Goal: Task Accomplishment & Management: Use online tool/utility

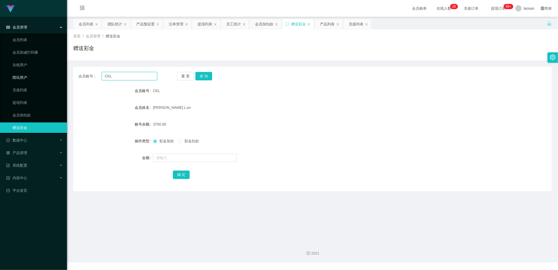
drag, startPoint x: 116, startPoint y: 77, endPoint x: 59, endPoint y: 75, distance: 56.8
click at [59, 75] on section "Jingdong工作台代理端 会员管理 会员列表 会员加减打码量 在线用户 陪玩用户 充值列表 提现列表 会员加扣款 赠送彩金 数据中心 员工统计 团队统计 …" at bounding box center [279, 131] width 558 height 262
click at [199, 27] on div "提现列表" at bounding box center [204, 24] width 15 height 10
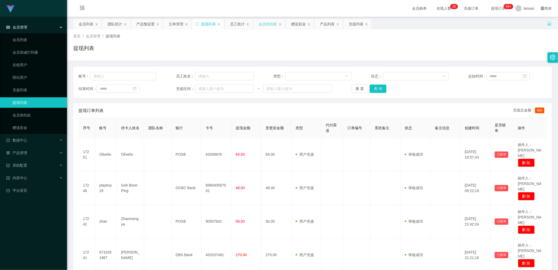
click at [269, 21] on div "会员加扣款" at bounding box center [268, 24] width 18 height 10
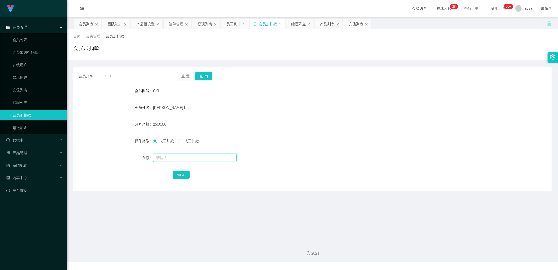
click at [172, 91] on input "text" at bounding box center [195, 157] width 84 height 8
type input "3825"
click at [178, 91] on button "确 定" at bounding box center [181, 174] width 17 height 8
click at [295, 23] on div "赠送彩金" at bounding box center [298, 24] width 15 height 10
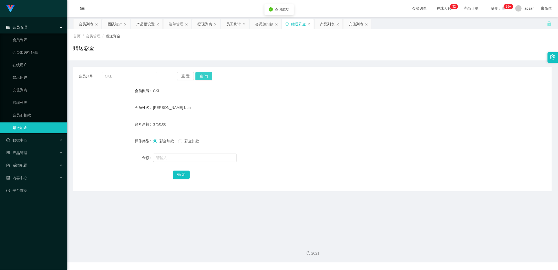
click at [205, 76] on button "查 询" at bounding box center [203, 76] width 17 height 8
click at [166, 91] on input "text" at bounding box center [195, 157] width 84 height 8
type input "425"
click at [180, 91] on button "确 定" at bounding box center [181, 174] width 17 height 8
drag, startPoint x: 201, startPoint y: 24, endPoint x: 260, endPoint y: 24, distance: 59.6
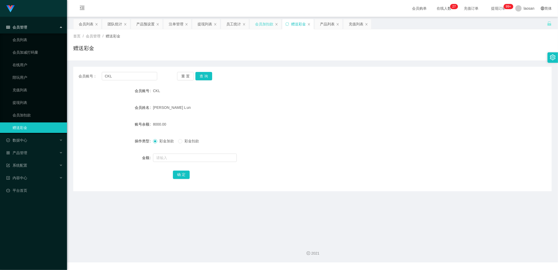
click at [258, 24] on div "会员列表 团队统计 产品预设置 注单管理 提现列表 员工统计 会员加扣款 赠送彩金 产品列表 充值列表" at bounding box center [222, 28] width 299 height 18
drag, startPoint x: 260, startPoint y: 24, endPoint x: 154, endPoint y: 19, distance: 106.0
click at [154, 19] on div "会员列表 团队统计 产品预设置 注单管理 提现列表 员工统计 会员加扣款 赠送彩金 产品列表 充值列表" at bounding box center [222, 28] width 299 height 18
drag, startPoint x: 149, startPoint y: 22, endPoint x: 142, endPoint y: 31, distance: 11.0
click at [149, 22] on div "产品预设置" at bounding box center [145, 24] width 18 height 10
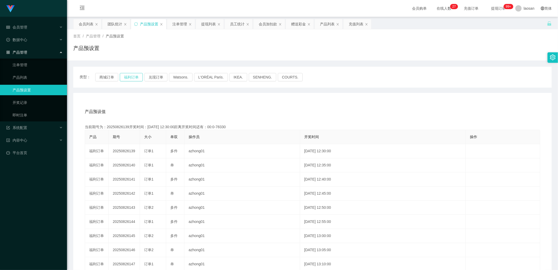
click at [134, 77] on button "福利订单" at bounding box center [131, 77] width 23 height 8
click at [151, 77] on button "兑现订单" at bounding box center [155, 77] width 23 height 8
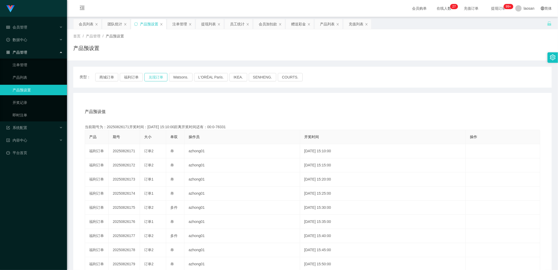
click at [151, 77] on button "兑现订单" at bounding box center [155, 77] width 23 height 8
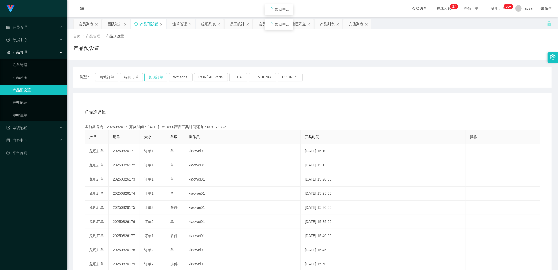
click at [151, 77] on button "兑现订单" at bounding box center [155, 77] width 23 height 8
drag, startPoint x: 35, startPoint y: 67, endPoint x: 70, endPoint y: 68, distance: 34.3
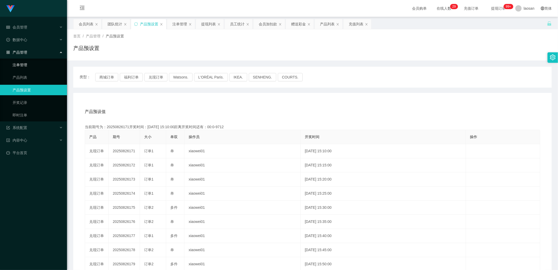
click at [35, 67] on link "注单管理" at bounding box center [38, 65] width 50 height 10
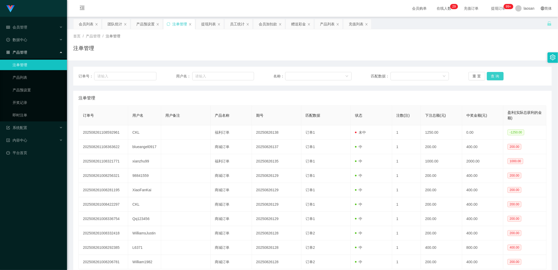
click at [295, 74] on button "查 询" at bounding box center [495, 76] width 17 height 8
click at [295, 74] on div "重 置 查 询" at bounding box center [507, 76] width 78 height 8
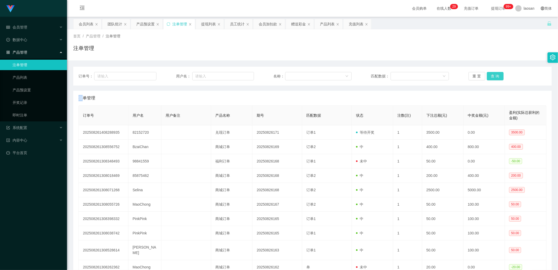
click at [295, 74] on button "查 询" at bounding box center [495, 76] width 17 height 8
click at [295, 74] on button "查 询" at bounding box center [498, 76] width 22 height 8
click at [295, 79] on button "查 询" at bounding box center [495, 76] width 17 height 8
click at [295, 79] on div "重 置 查 询" at bounding box center [507, 76] width 78 height 8
click at [295, 76] on button "查 询" at bounding box center [495, 76] width 17 height 8
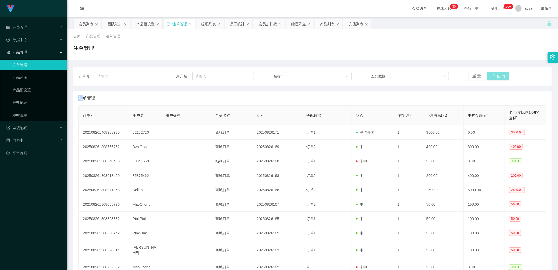
click at [295, 76] on div "重 置 查 询" at bounding box center [507, 76] width 78 height 8
click at [295, 76] on button "查 询" at bounding box center [495, 76] width 17 height 8
click at [295, 76] on div "重 置 查 询" at bounding box center [507, 76] width 78 height 8
click at [295, 76] on button "查 询" at bounding box center [495, 76] width 17 height 8
click at [295, 76] on div "重 置 查 询" at bounding box center [507, 76] width 78 height 8
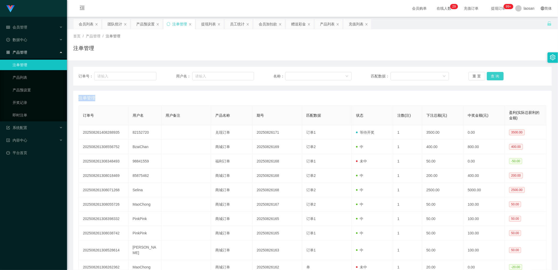
click at [295, 74] on button "查 询" at bounding box center [495, 76] width 17 height 8
click at [295, 74] on div "重 置 查 询" at bounding box center [507, 76] width 78 height 8
click at [295, 74] on button "查 询" at bounding box center [495, 76] width 17 height 8
click at [295, 73] on div "重 置 查 询" at bounding box center [507, 76] width 78 height 8
click at [295, 73] on button "查 询" at bounding box center [495, 76] width 17 height 8
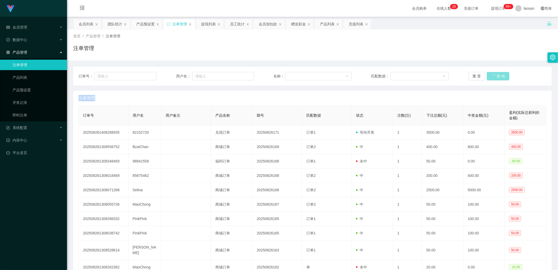
click at [295, 73] on div "重 置 查 询" at bounding box center [507, 76] width 78 height 8
click at [295, 76] on button "查 询" at bounding box center [495, 76] width 17 height 8
click at [295, 76] on div "重 置 查 询" at bounding box center [507, 76] width 78 height 8
click at [295, 76] on button "查 询" at bounding box center [498, 76] width 22 height 8
click at [295, 75] on div "重 置 查 询" at bounding box center [507, 76] width 78 height 8
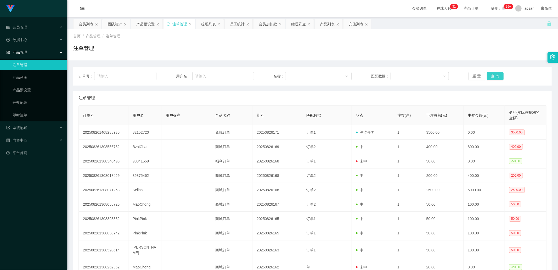
click at [295, 75] on button "查 询" at bounding box center [495, 76] width 17 height 8
click at [295, 75] on div "重 置 查 询" at bounding box center [507, 76] width 78 height 8
click at [295, 75] on button "查 询" at bounding box center [498, 76] width 22 height 8
click at [295, 74] on button "查 询" at bounding box center [495, 76] width 17 height 8
click at [295, 74] on div "重 置 查 询" at bounding box center [507, 76] width 78 height 8
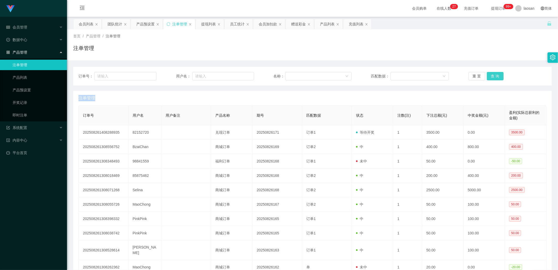
click at [295, 74] on button "查 询" at bounding box center [495, 76] width 17 height 8
click at [295, 74] on div "重 置 查 询" at bounding box center [507, 76] width 78 height 8
click at [295, 74] on button "查 询" at bounding box center [495, 76] width 17 height 8
click at [295, 74] on div "重 置 查 询" at bounding box center [507, 76] width 78 height 8
drag, startPoint x: 491, startPoint y: 74, endPoint x: 375, endPoint y: 90, distance: 116.8
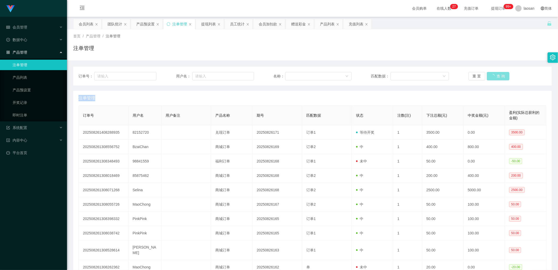
click at [295, 74] on button "查 询" at bounding box center [498, 76] width 22 height 8
click at [295, 77] on button "查 询" at bounding box center [495, 76] width 17 height 8
click at [295, 77] on div "重 置 查 询" at bounding box center [507, 76] width 78 height 8
click at [295, 77] on button "查 询" at bounding box center [495, 76] width 17 height 8
click at [295, 77] on div "重 置 查 询" at bounding box center [507, 76] width 78 height 8
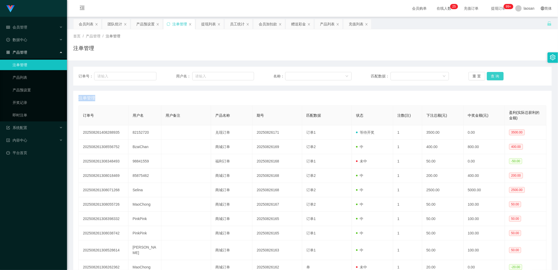
click at [295, 77] on button "查 询" at bounding box center [495, 76] width 17 height 8
click at [295, 77] on div "重 置 查 询" at bounding box center [507, 76] width 78 height 8
click at [295, 73] on button "查 询" at bounding box center [495, 76] width 17 height 8
click at [295, 73] on div "重 置 查 询" at bounding box center [507, 76] width 78 height 8
click at [295, 73] on button "查 询" at bounding box center [498, 76] width 22 height 8
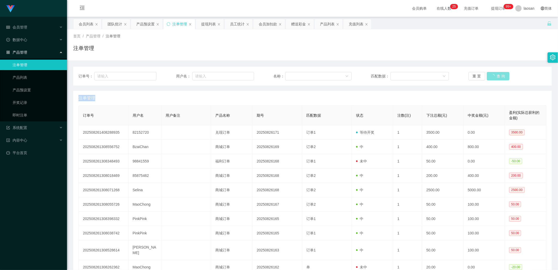
click at [295, 73] on div "重 置 查 询" at bounding box center [507, 76] width 78 height 8
click at [295, 73] on button "查 询" at bounding box center [495, 76] width 17 height 8
click at [295, 73] on div "重 置 查 询" at bounding box center [507, 76] width 78 height 8
drag, startPoint x: 494, startPoint y: 73, endPoint x: 488, endPoint y: 75, distance: 7.0
click at [295, 73] on button "查 询" at bounding box center [495, 76] width 17 height 8
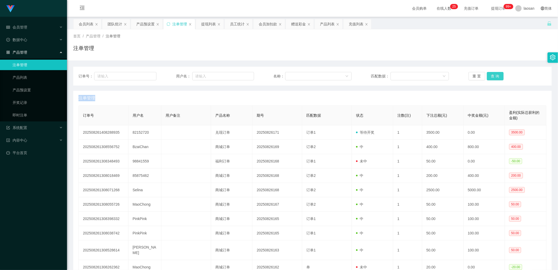
click at [295, 74] on button "查 询" at bounding box center [495, 76] width 17 height 8
click at [295, 74] on div "重 置 查 询" at bounding box center [507, 76] width 78 height 8
click at [295, 74] on button "查 询" at bounding box center [498, 76] width 22 height 8
click at [295, 74] on div "重 置 查 询" at bounding box center [507, 76] width 78 height 8
click at [295, 74] on button "查 询" at bounding box center [495, 76] width 17 height 8
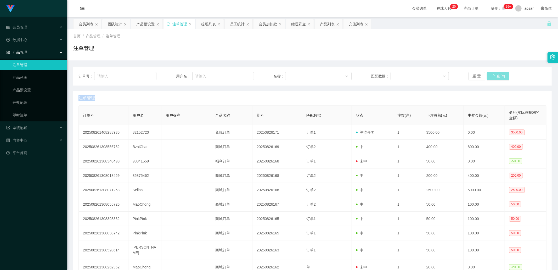
click at [295, 74] on div "重 置 查 询" at bounding box center [507, 76] width 78 height 8
click at [295, 74] on button "查 询" at bounding box center [498, 76] width 22 height 8
click at [295, 74] on div "重 置 查 询" at bounding box center [507, 76] width 78 height 8
click at [295, 75] on button "查 询" at bounding box center [495, 76] width 17 height 8
click at [295, 75] on div "重 置 查 询" at bounding box center [507, 76] width 78 height 8
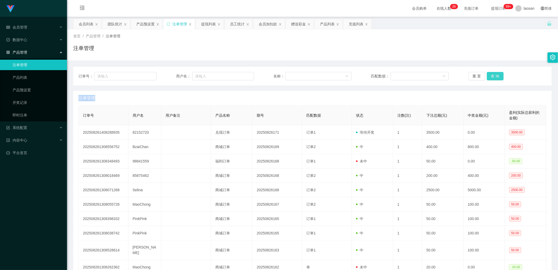
drag, startPoint x: 497, startPoint y: 75, endPoint x: 449, endPoint y: 90, distance: 50.7
click at [295, 75] on button "查 询" at bounding box center [495, 76] width 17 height 8
click at [295, 74] on button "查 询" at bounding box center [495, 76] width 17 height 8
click at [295, 74] on div "重 置 查 询" at bounding box center [507, 76] width 78 height 8
click at [295, 74] on button "查 询" at bounding box center [495, 76] width 17 height 8
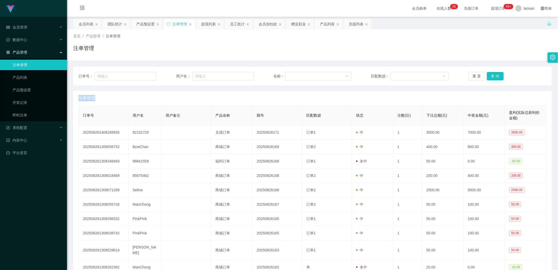
click at [295, 74] on div "重 置 查 询" at bounding box center [507, 76] width 78 height 8
drag, startPoint x: 497, startPoint y: 71, endPoint x: 493, endPoint y: 74, distance: 5.3
click at [295, 70] on div "订单号： 用户名： 名称： 匹配数据： 重 置 查 询" at bounding box center [312, 76] width 478 height 19
click at [295, 74] on button "查 询" at bounding box center [495, 76] width 17 height 8
click at [295, 74] on div "重 置 查 询" at bounding box center [507, 76] width 78 height 8
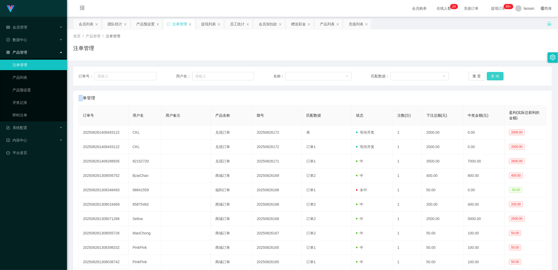
click at [295, 74] on button "查 询" at bounding box center [495, 76] width 17 height 8
click at [295, 74] on div "重 置 查 询" at bounding box center [507, 76] width 78 height 8
click at [295, 74] on button "查 询" at bounding box center [495, 76] width 17 height 8
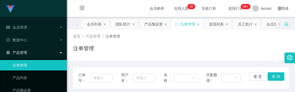
click at [142, 47] on div "注单管理" at bounding box center [181, 50] width 216 height 12
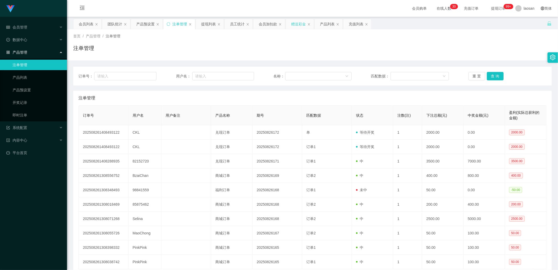
drag, startPoint x: 301, startPoint y: 25, endPoint x: 291, endPoint y: 27, distance: 10.5
click at [295, 25] on div "赠送彩金" at bounding box center [298, 24] width 15 height 10
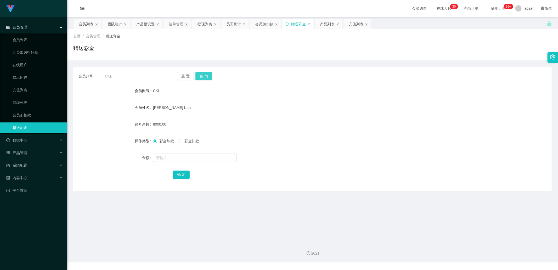
click at [208, 74] on button "查 询" at bounding box center [203, 76] width 17 height 8
